Goal: Task Accomplishment & Management: Manage account settings

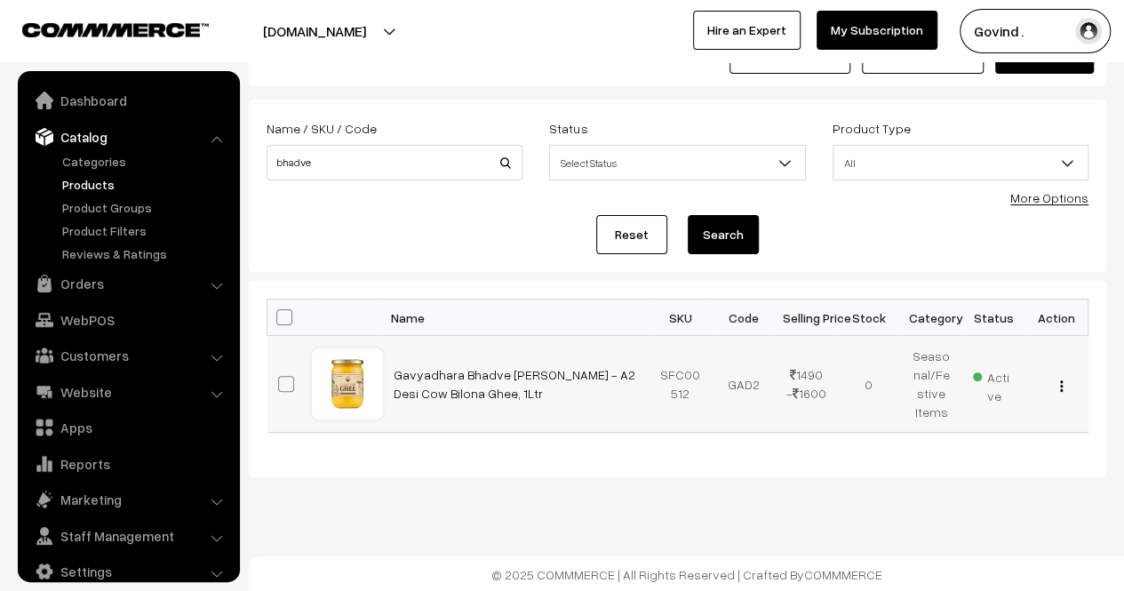
click at [1063, 387] on div "View Edit Delete" at bounding box center [1057, 384] width 42 height 19
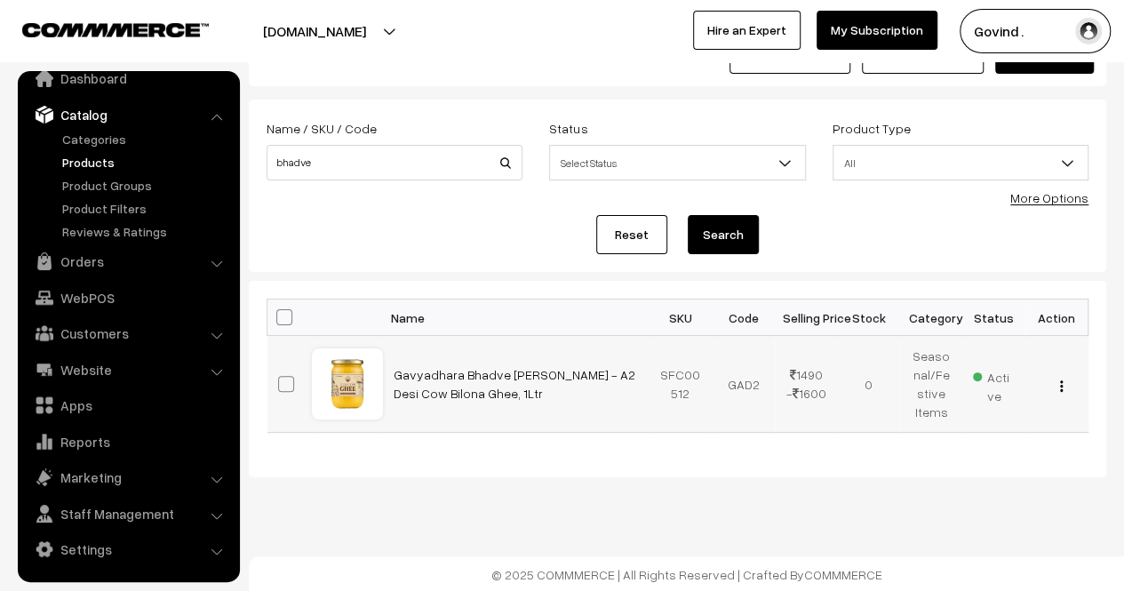
click at [1061, 387] on img "button" at bounding box center [1061, 386] width 3 height 12
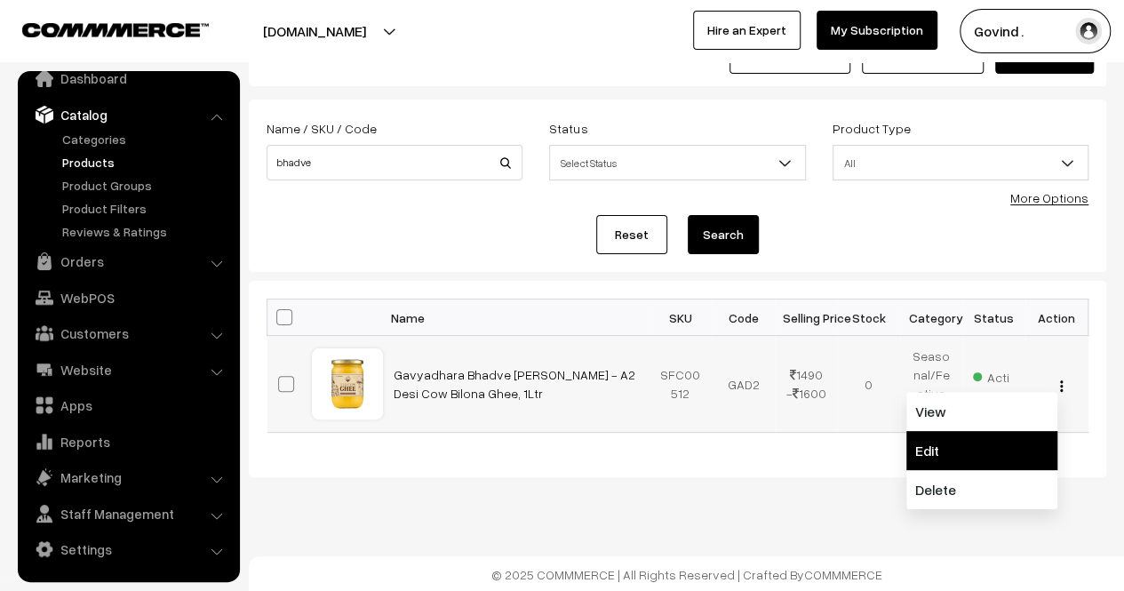
click at [961, 442] on link "Edit" at bounding box center [981, 450] width 151 height 39
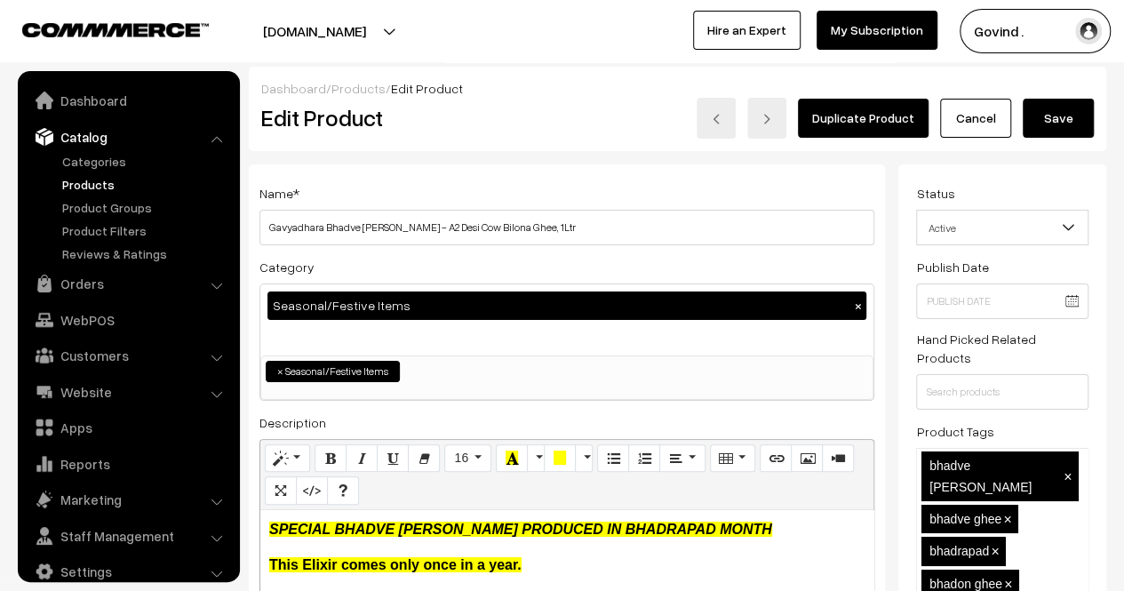
scroll to position [22, 0]
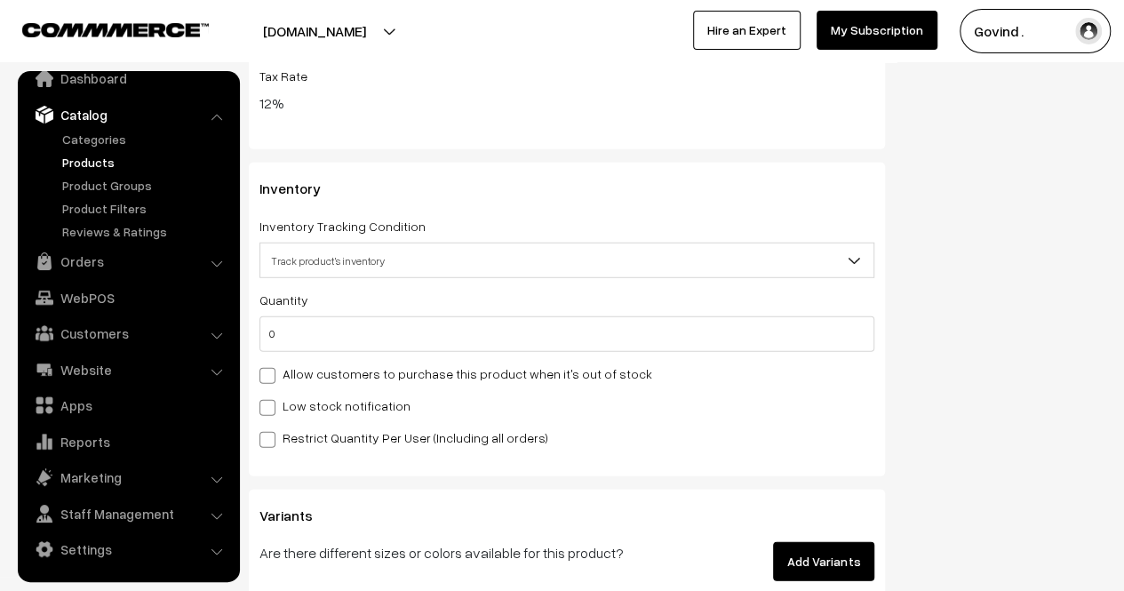
drag, startPoint x: 1131, startPoint y: 47, endPoint x: 1136, endPoint y: 251, distance: 203.5
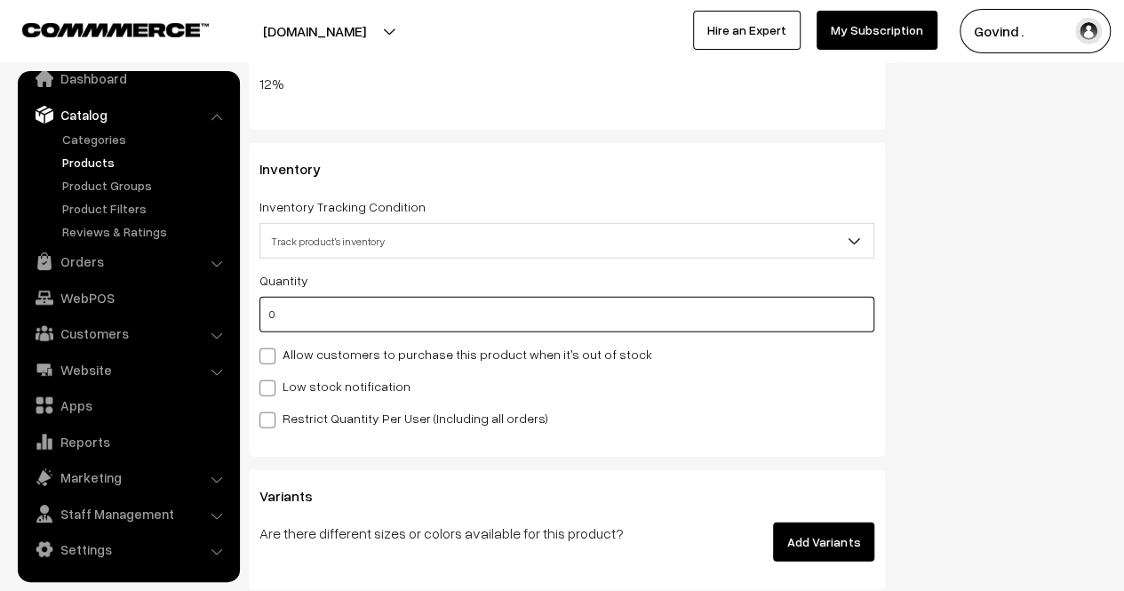
click at [750, 318] on input "0" at bounding box center [566, 315] width 615 height 36
type input "1"
type input "10"
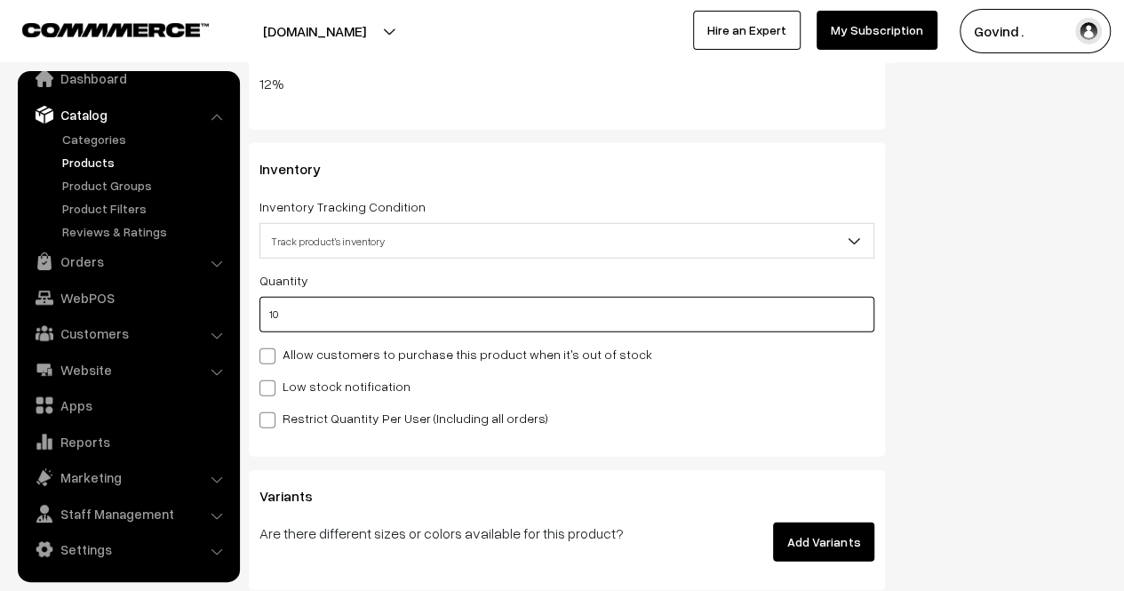
type input "100"
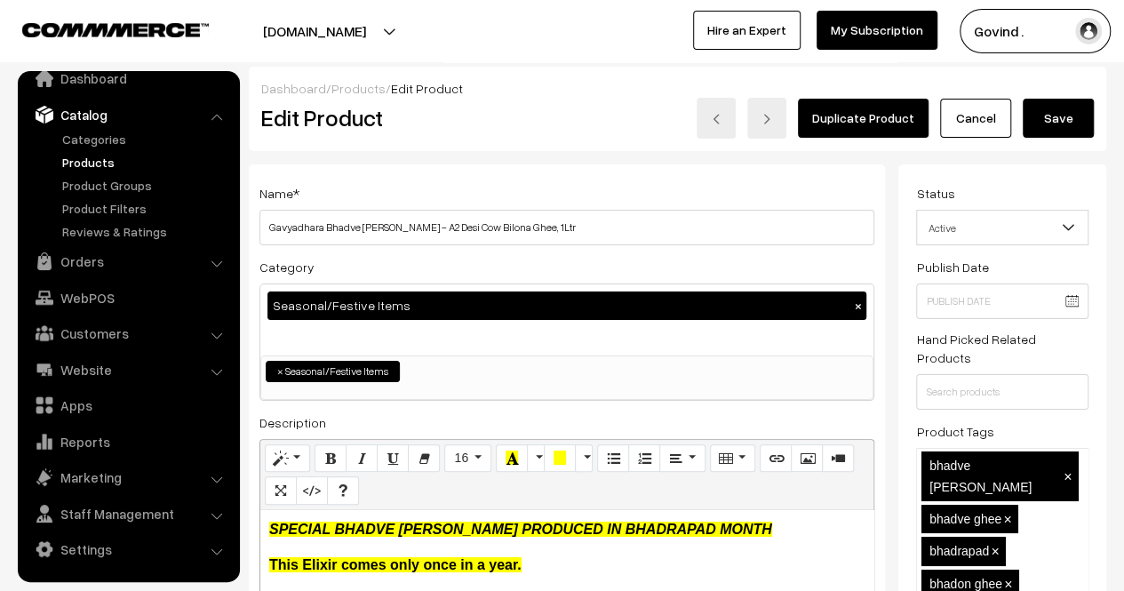
click at [1079, 116] on button "Save" at bounding box center [1058, 118] width 71 height 39
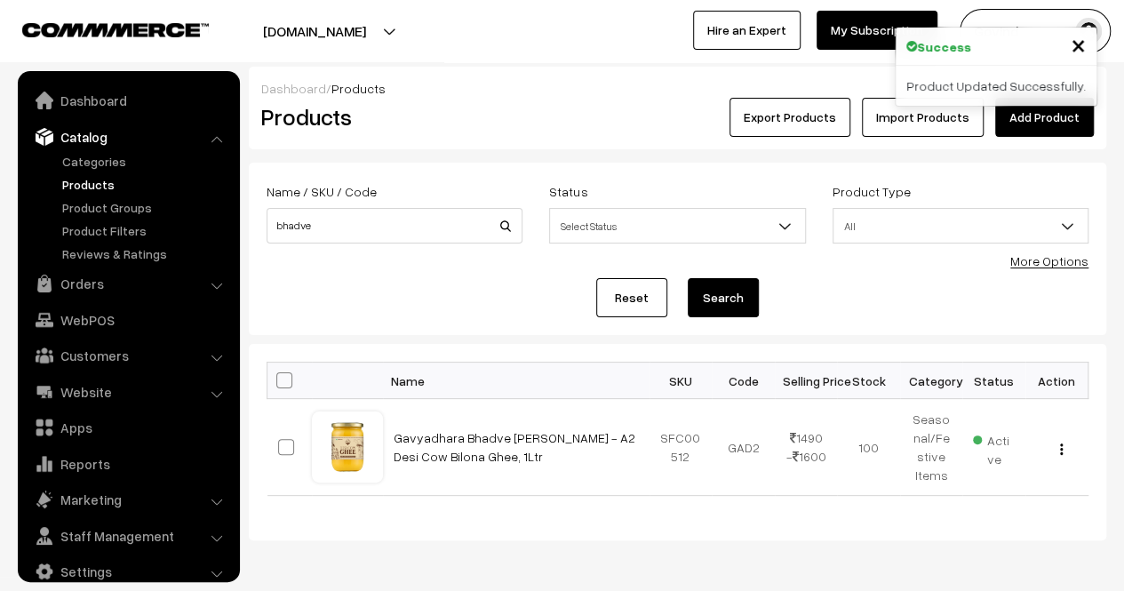
scroll to position [22, 0]
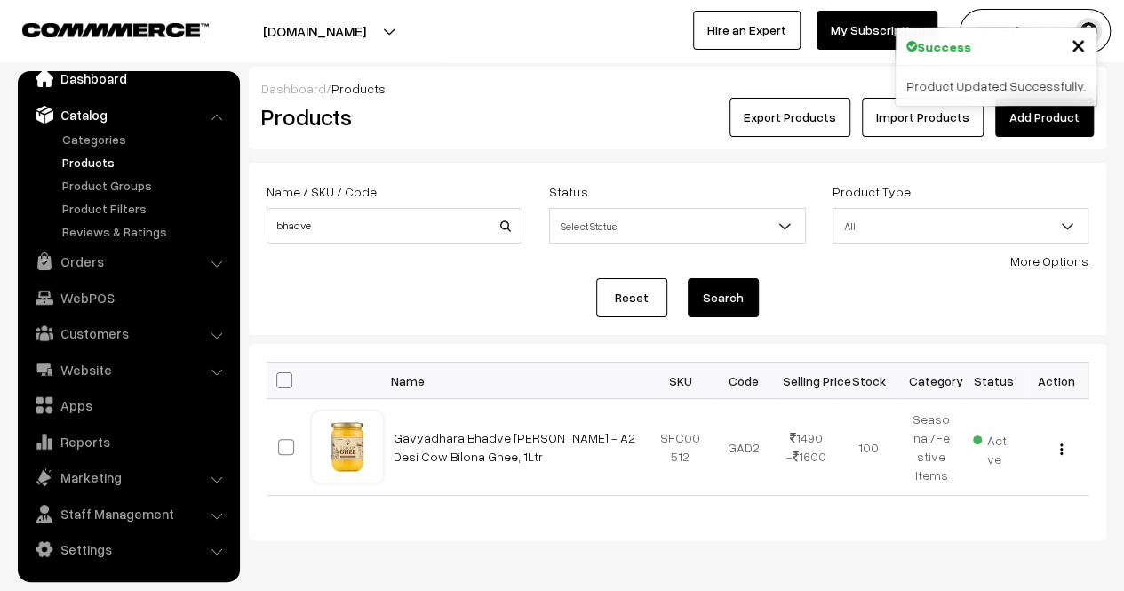
click at [88, 83] on link "Dashboard" at bounding box center [127, 78] width 211 height 32
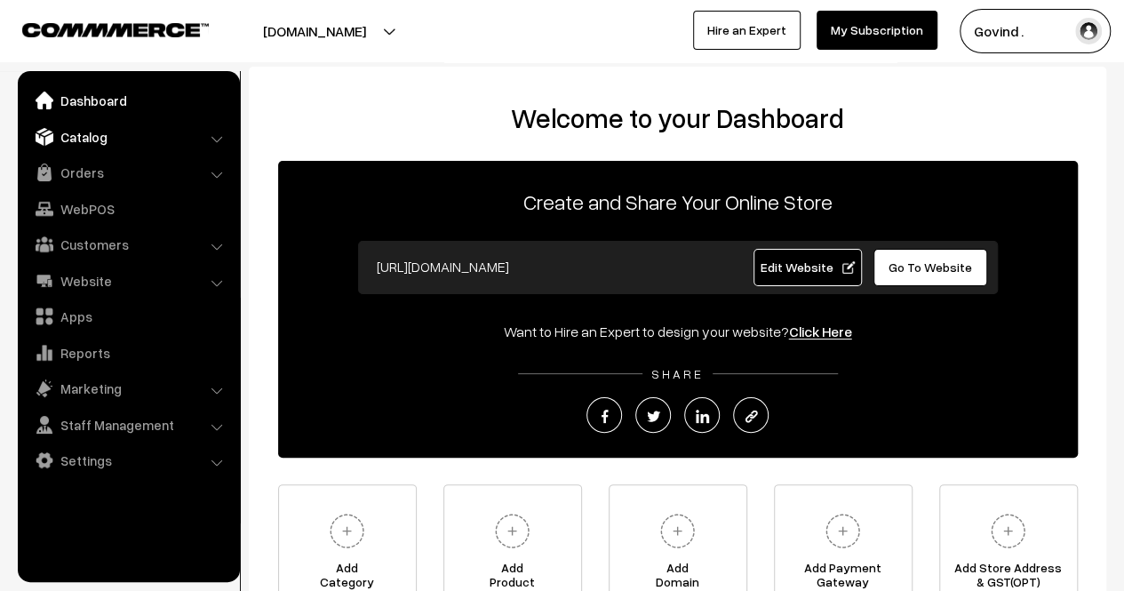
click at [86, 138] on link "Catalog" at bounding box center [127, 137] width 211 height 32
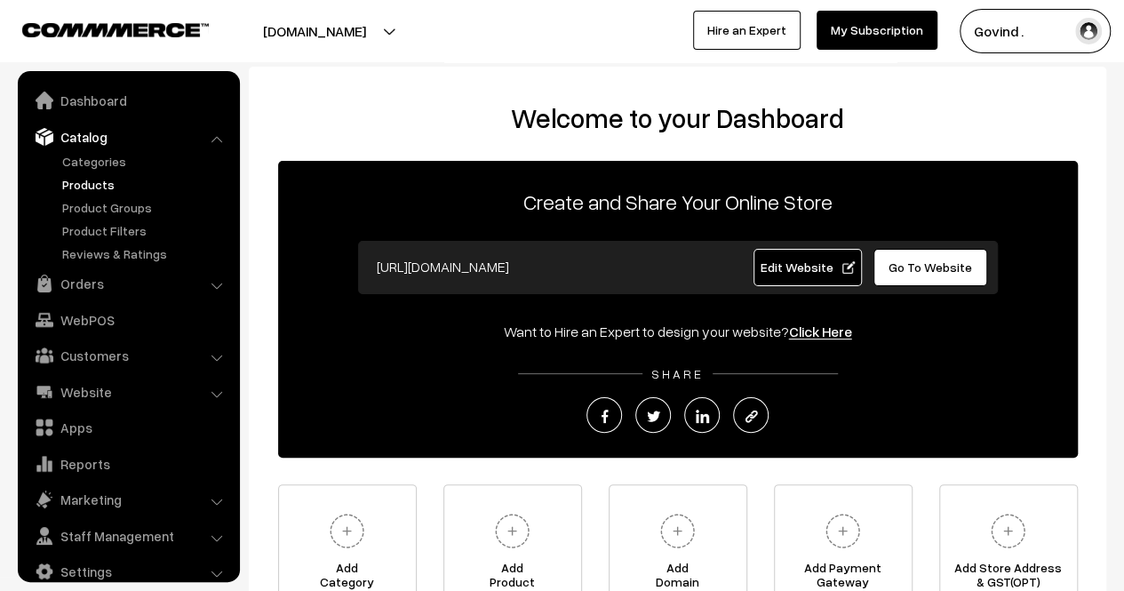
click at [87, 185] on link "Products" at bounding box center [146, 184] width 176 height 19
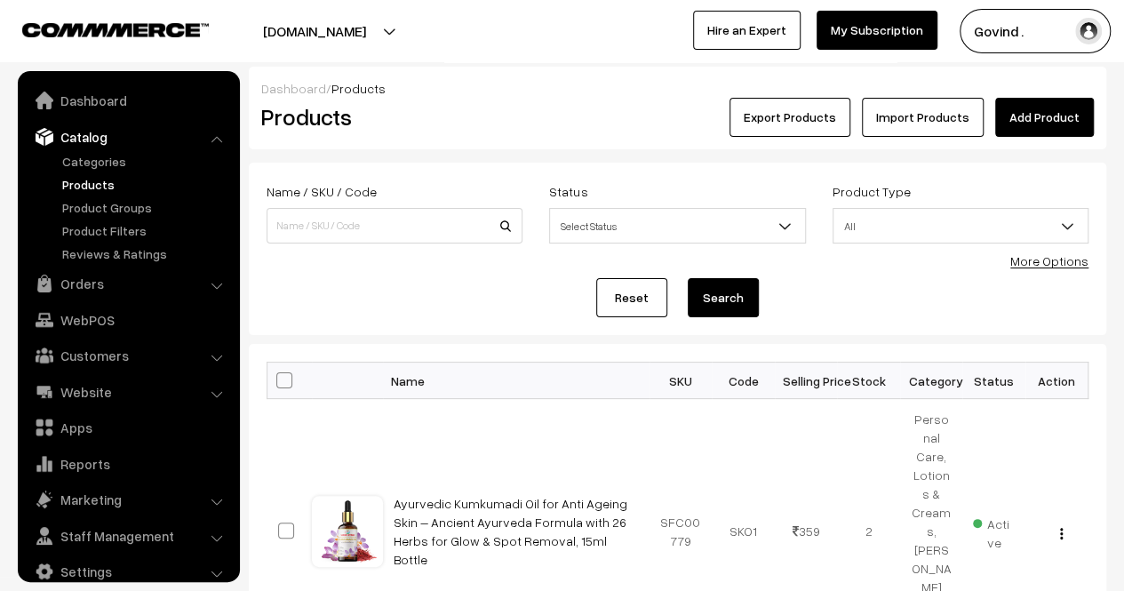
scroll to position [22, 0]
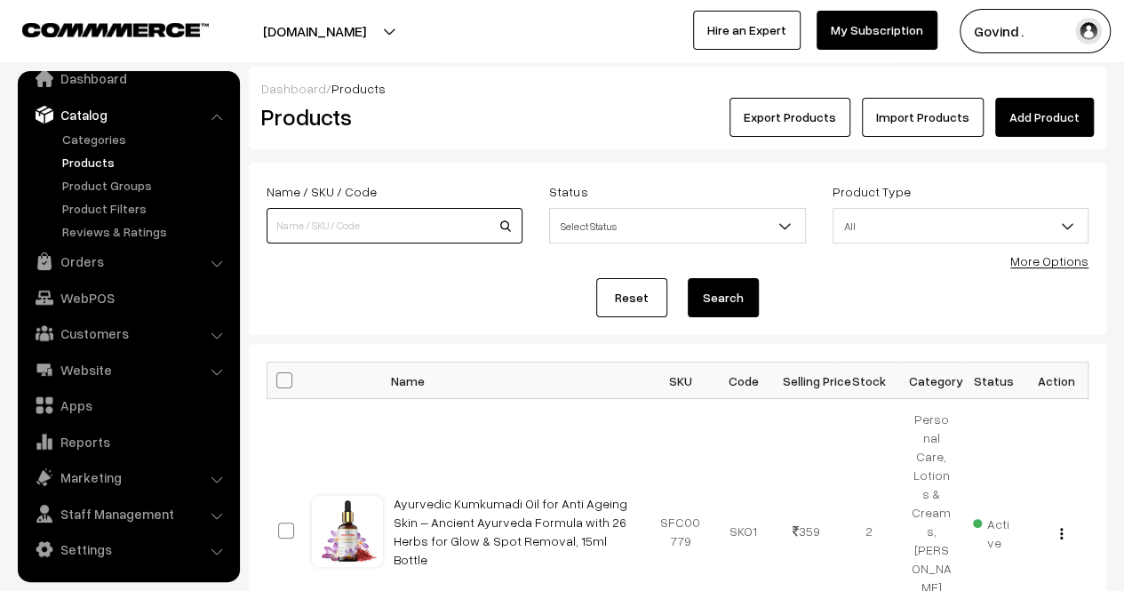
click at [376, 216] on input at bounding box center [395, 226] width 256 height 36
type input "brown"
click at [688, 278] on button "Search" at bounding box center [723, 297] width 71 height 39
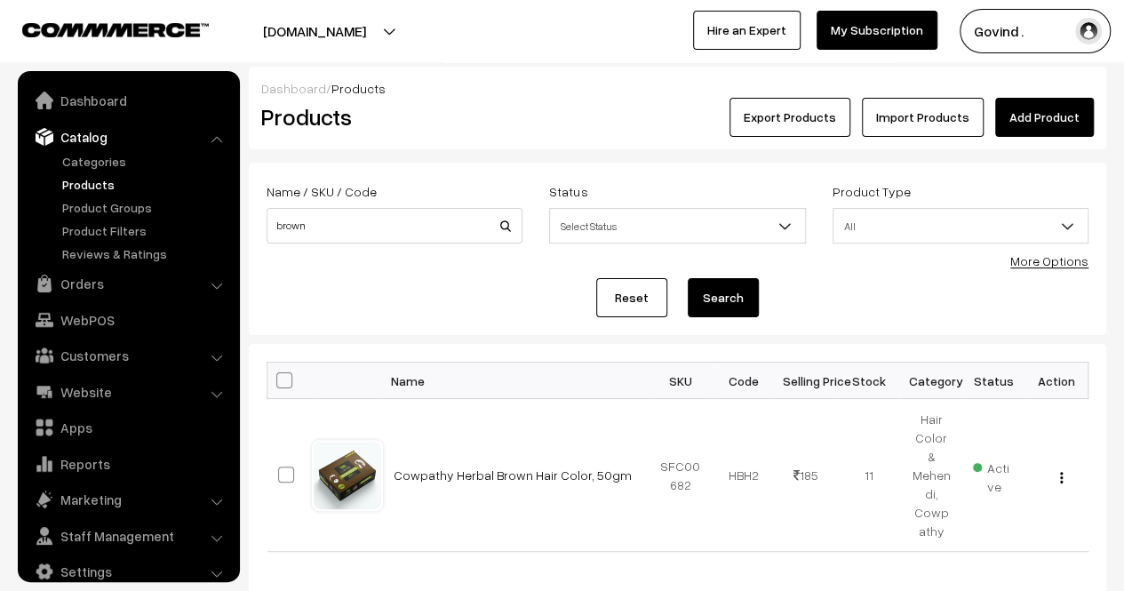
scroll to position [22, 0]
